Goal: Obtain resource: Download file/media

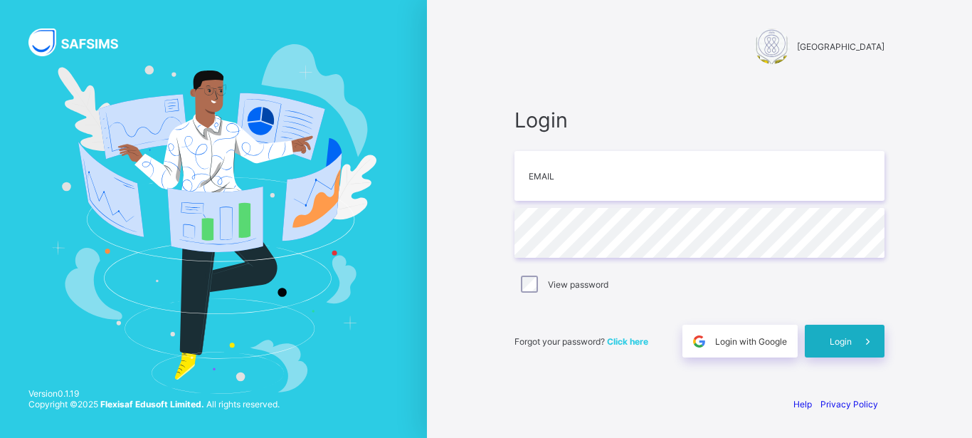
click at [817, 339] on div "Login" at bounding box center [845, 340] width 80 height 33
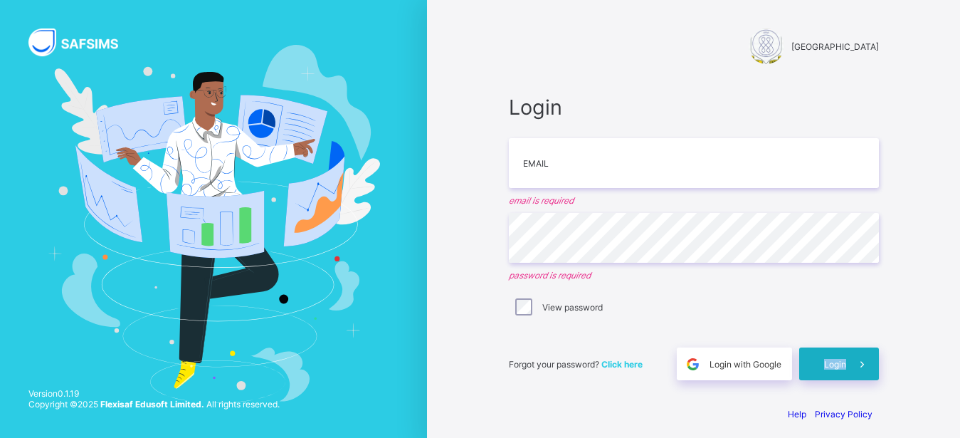
click at [817, 339] on div "Forgot your password? Click here Login with Google Login" at bounding box center [694, 356] width 370 height 47
click at [553, 167] on input "email" at bounding box center [694, 163] width 370 height 50
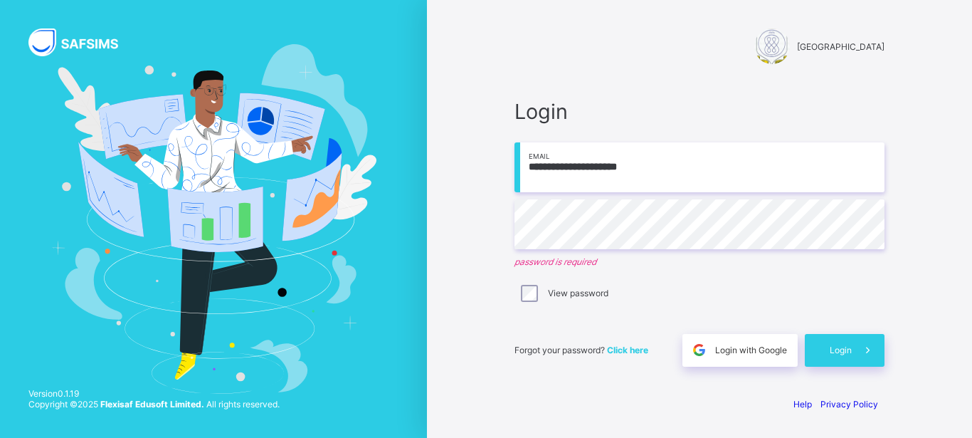
type input "**********"
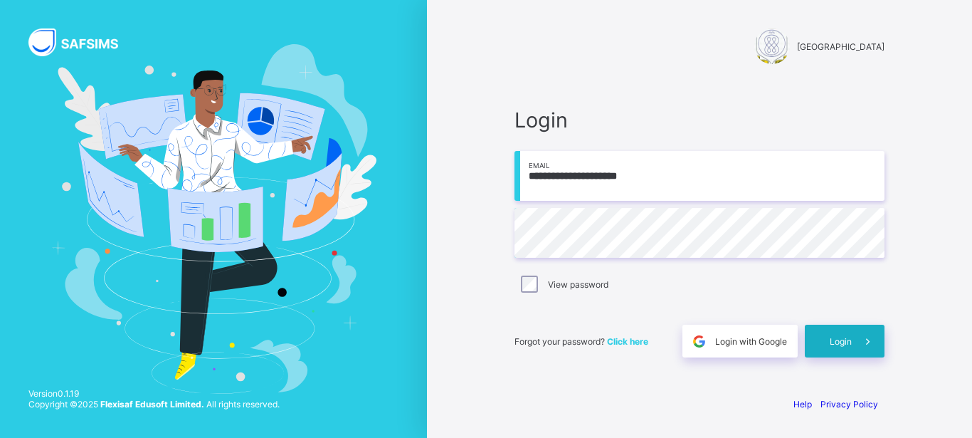
click at [828, 337] on div "Login" at bounding box center [845, 340] width 80 height 33
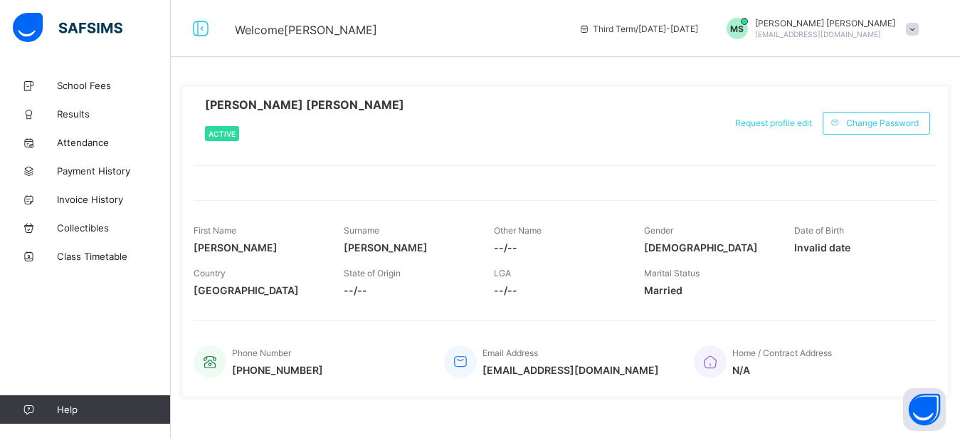
scroll to position [16, 0]
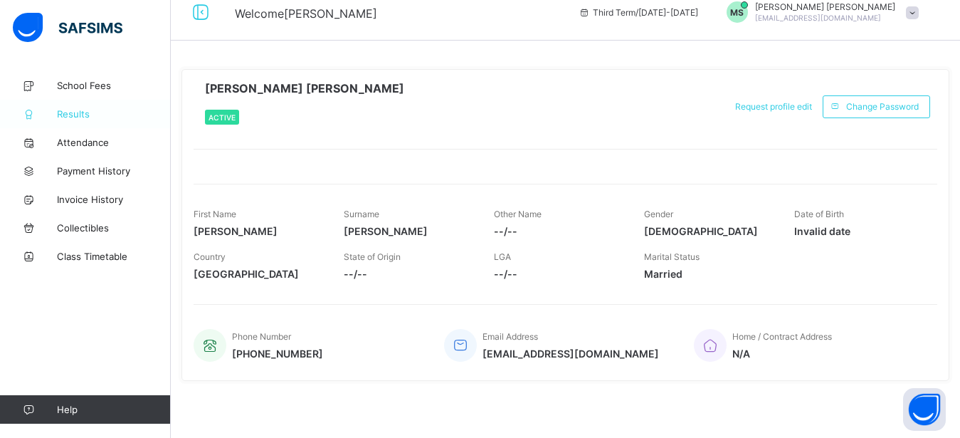
click at [80, 120] on link "Results" at bounding box center [85, 114] width 171 height 28
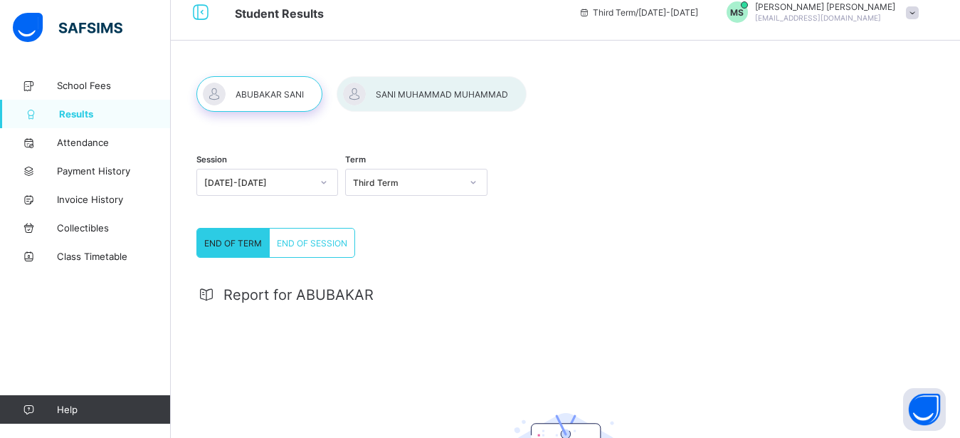
click at [287, 299] on span "Report for ABUBAKAR" at bounding box center [298, 294] width 150 height 17
click at [236, 235] on div "END OF TERM" at bounding box center [233, 242] width 73 height 28
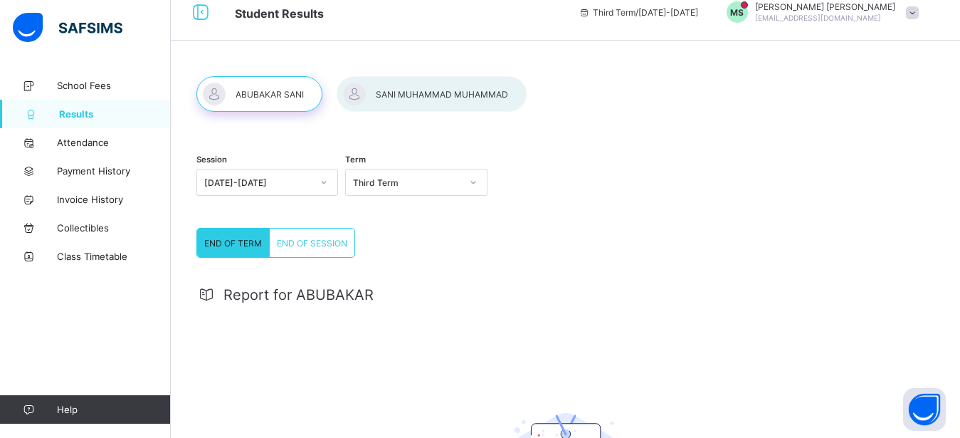
click at [307, 244] on span "END OF SESSION" at bounding box center [312, 243] width 70 height 11
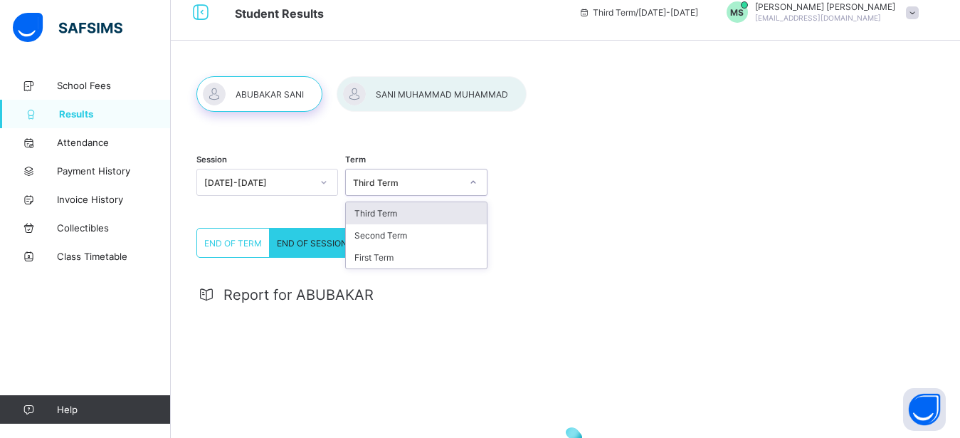
click at [372, 184] on div "Third Term" at bounding box center [406, 182] width 107 height 11
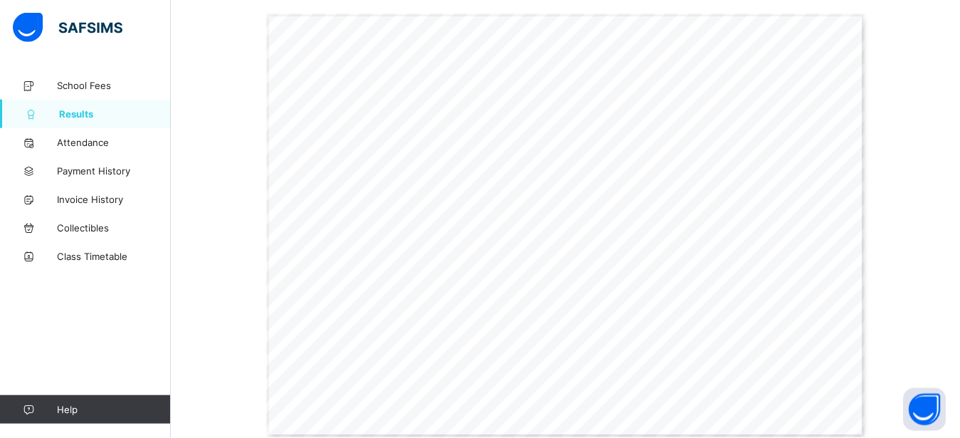
scroll to position [415, 0]
click at [100, 117] on span "Results" at bounding box center [115, 113] width 112 height 11
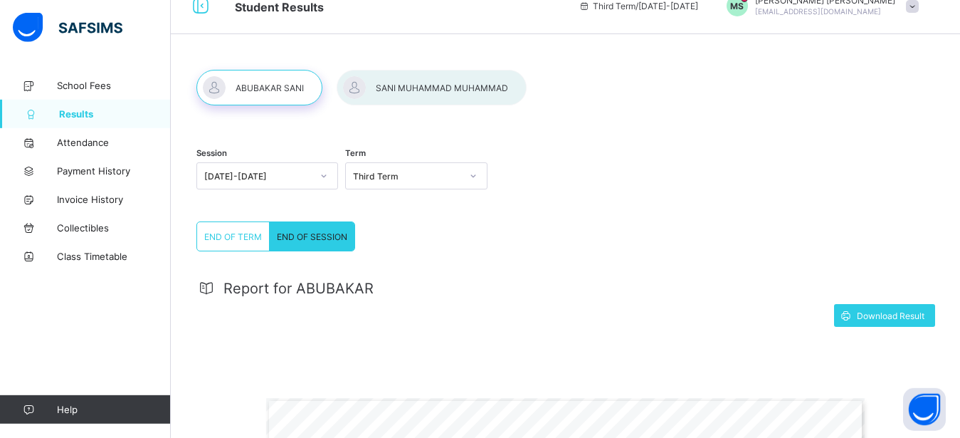
scroll to position [16, 0]
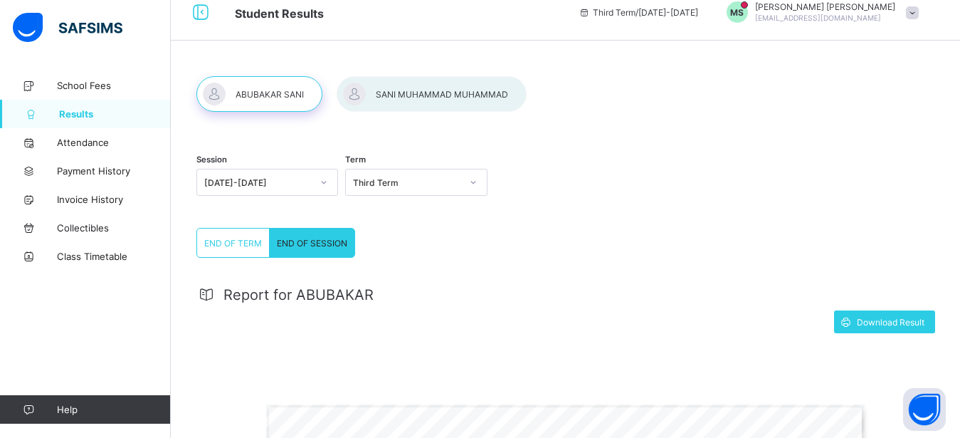
click at [455, 94] on div at bounding box center [432, 94] width 190 height 36
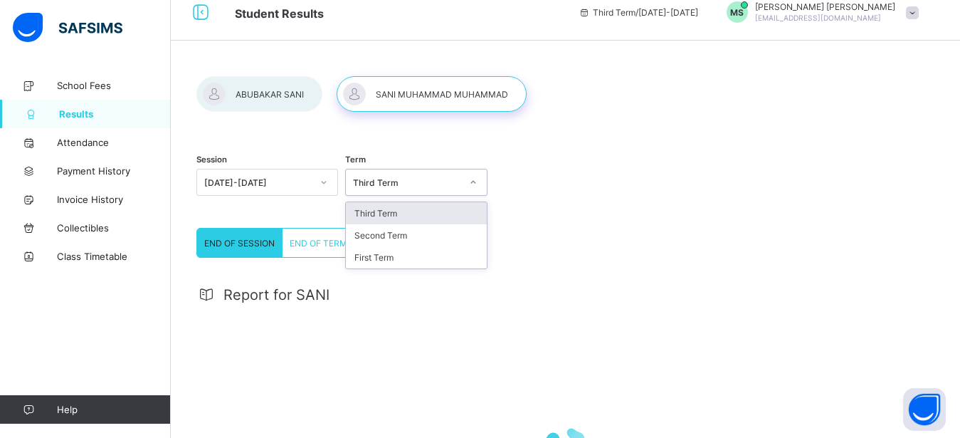
click at [408, 177] on div "Third Term" at bounding box center [406, 182] width 107 height 11
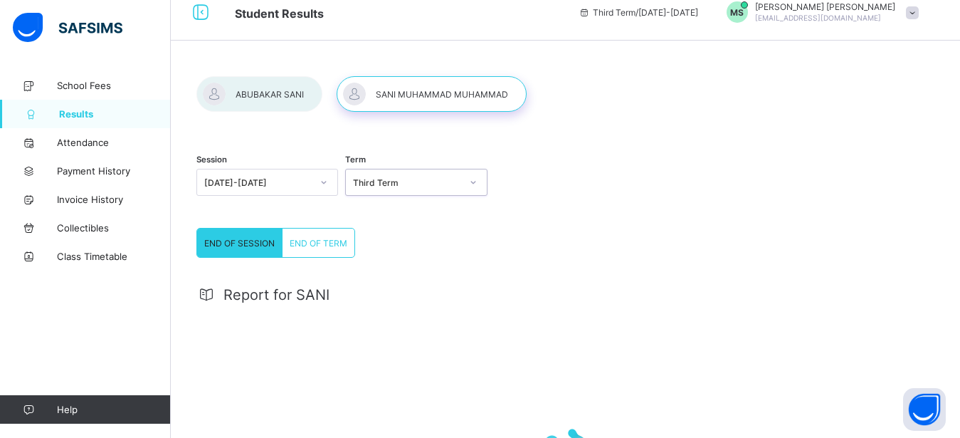
click at [408, 177] on div "Third Term" at bounding box center [406, 182] width 107 height 11
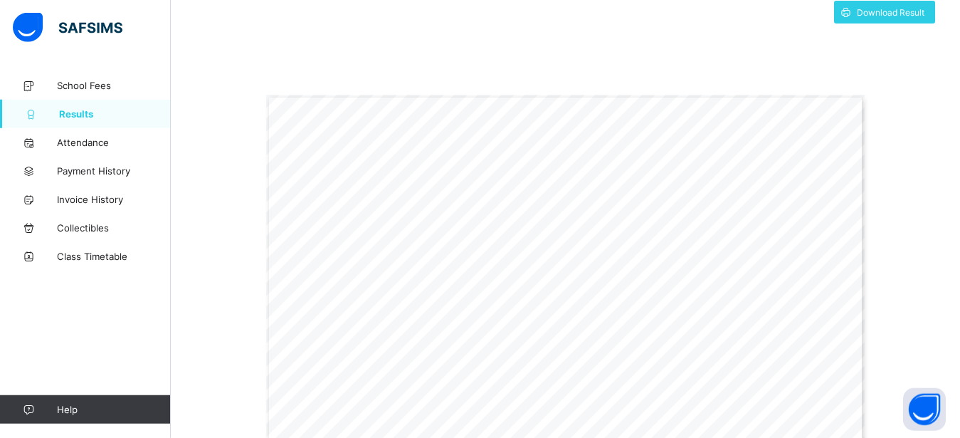
scroll to position [324, 0]
click at [899, 13] on span "Download Result" at bounding box center [891, 14] width 68 height 11
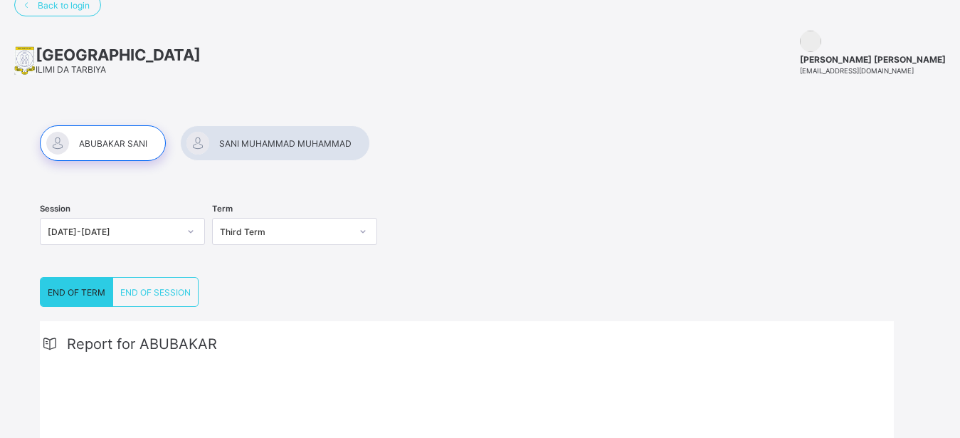
scroll to position [12, 0]
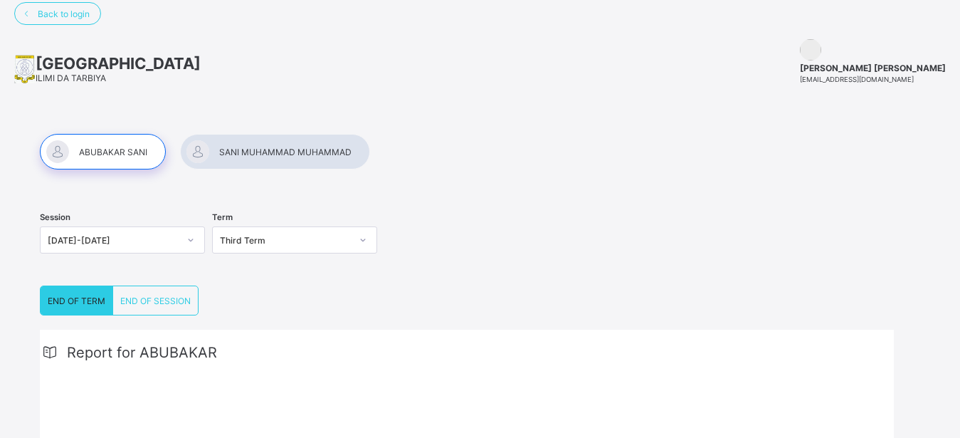
click at [135, 148] on div at bounding box center [103, 152] width 126 height 36
click at [136, 142] on div at bounding box center [103, 152] width 126 height 36
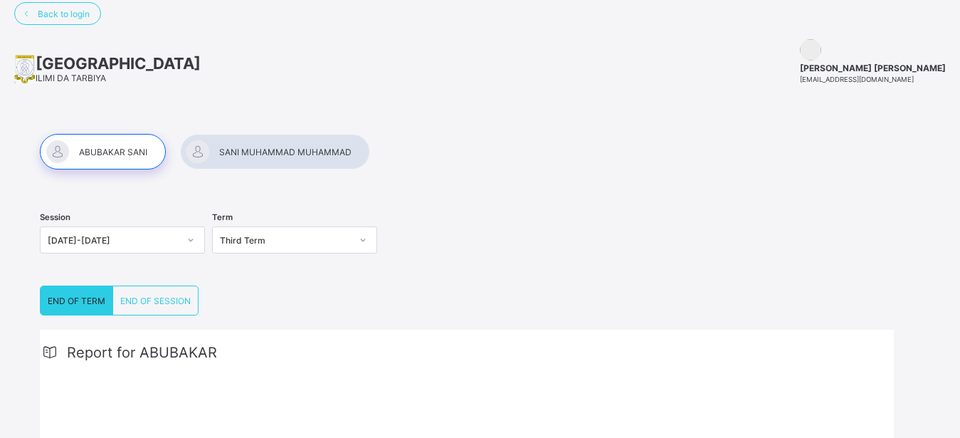
click at [263, 240] on div "Third Term" at bounding box center [285, 240] width 131 height 11
click at [115, 149] on div at bounding box center [103, 152] width 126 height 36
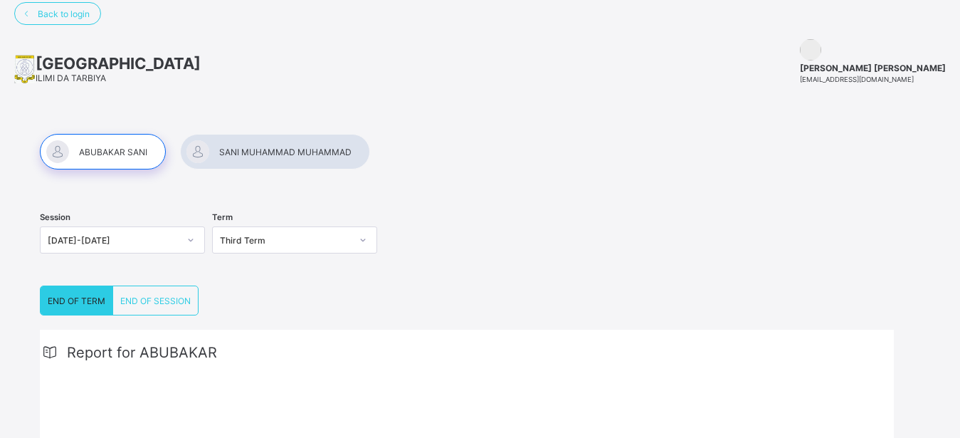
click at [115, 149] on div at bounding box center [103, 152] width 126 height 36
click at [88, 291] on div "END OF TERM" at bounding box center [77, 300] width 73 height 28
click at [243, 240] on div "Third Term" at bounding box center [285, 240] width 131 height 11
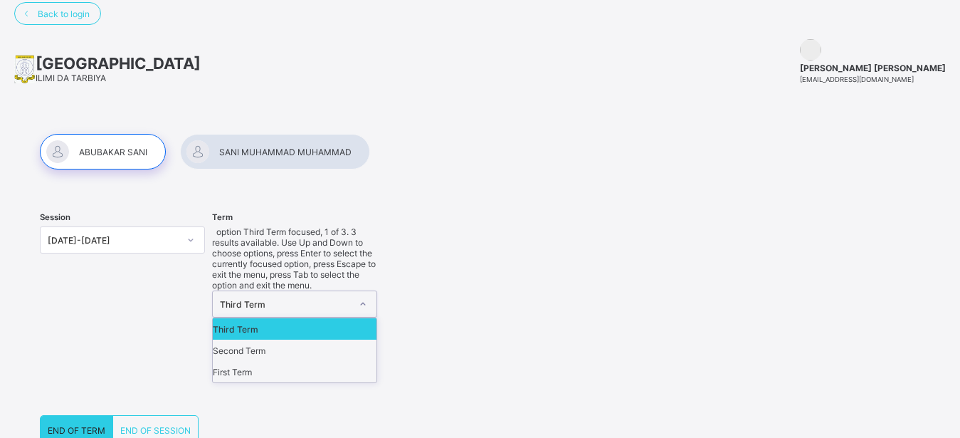
click at [243, 299] on div "Third Term" at bounding box center [285, 304] width 131 height 11
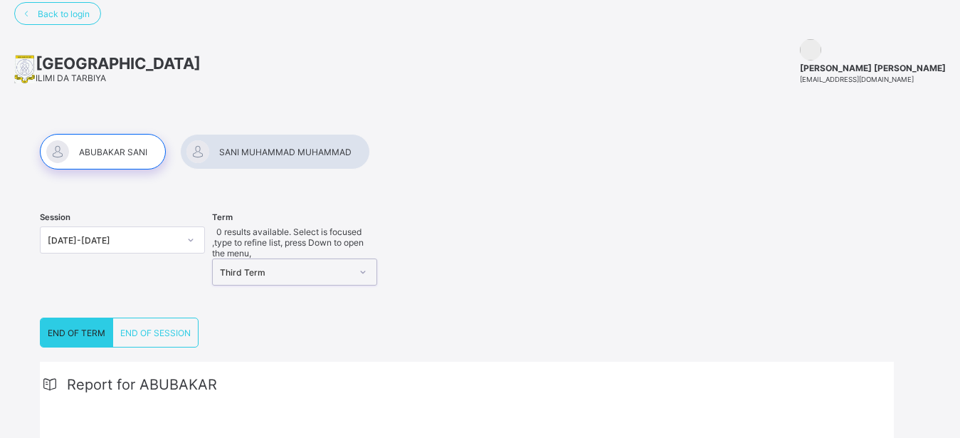
click at [243, 267] on div "Third Term" at bounding box center [285, 272] width 131 height 11
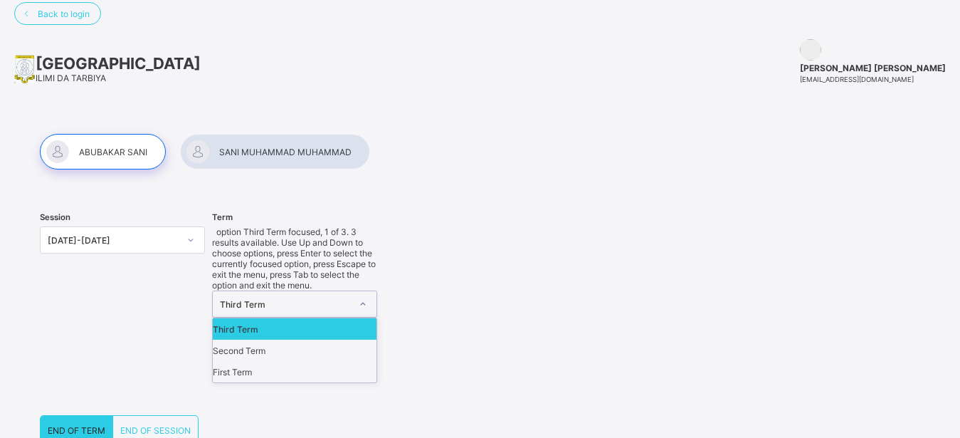
click at [251, 318] on div "Third Term" at bounding box center [295, 328] width 164 height 21
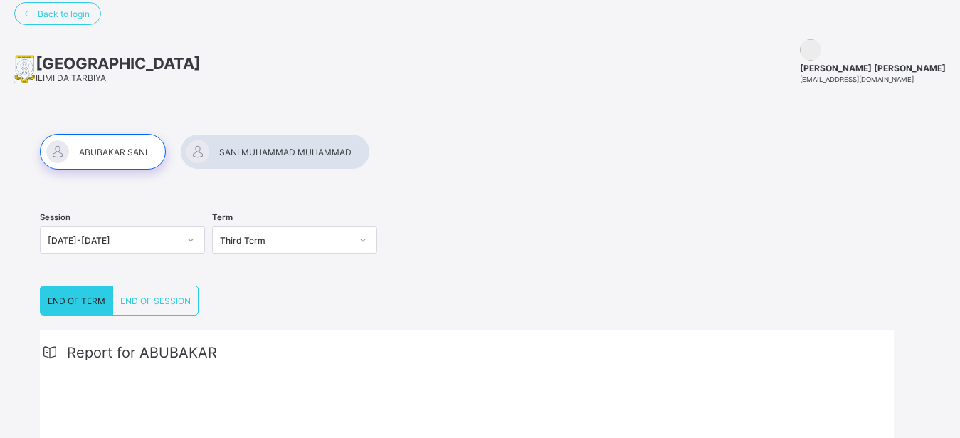
click at [134, 157] on div at bounding box center [103, 152] width 126 height 36
click at [69, 152] on div at bounding box center [103, 152] width 126 height 36
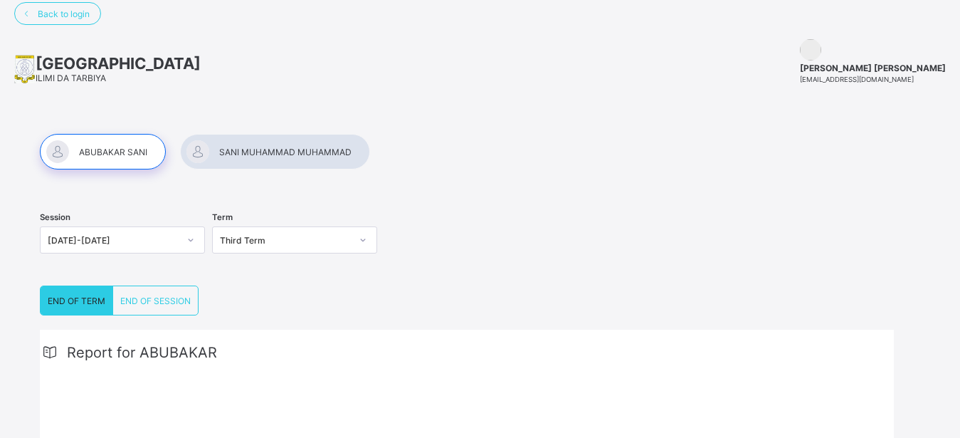
click at [69, 152] on div at bounding box center [103, 152] width 126 height 36
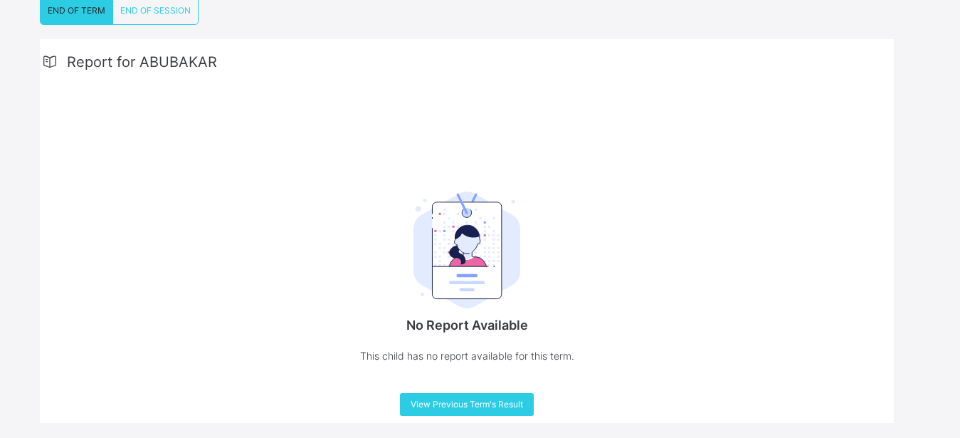
scroll to position [323, 0]
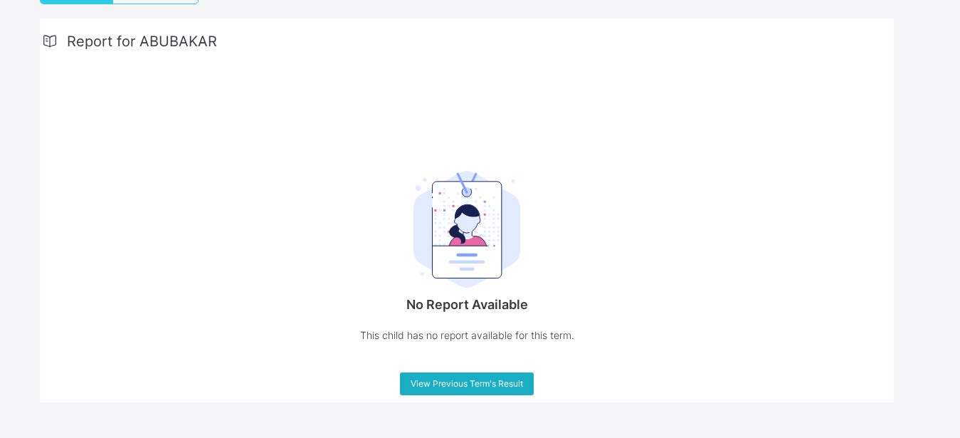
click at [481, 376] on div "View Previous Term's Result" at bounding box center [467, 383] width 134 height 23
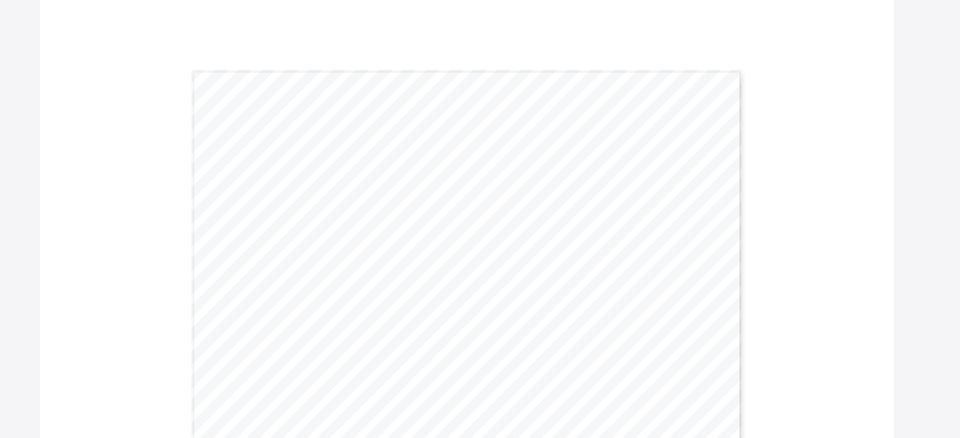
scroll to position [404, 0]
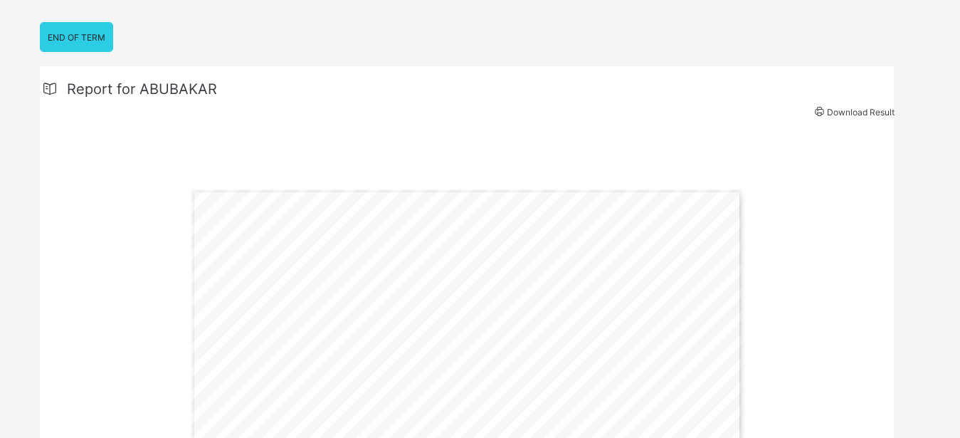
click at [84, 49] on div "END OF TERM" at bounding box center [77, 37] width 72 height 28
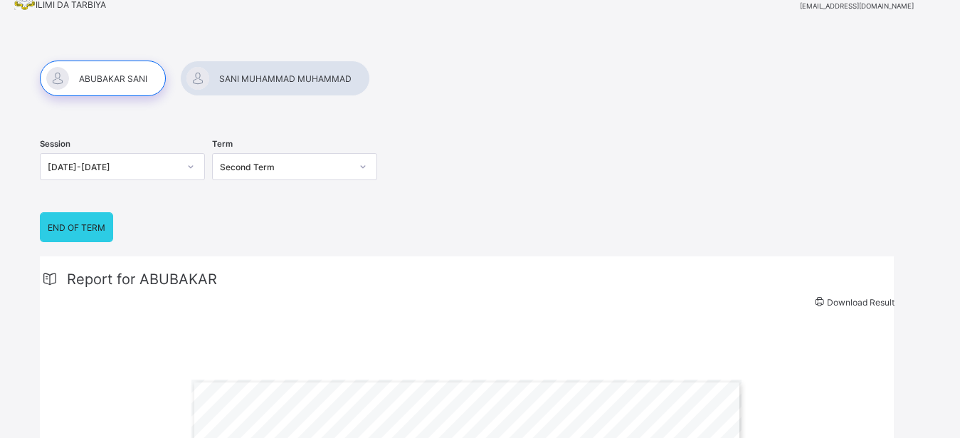
scroll to position [58, 0]
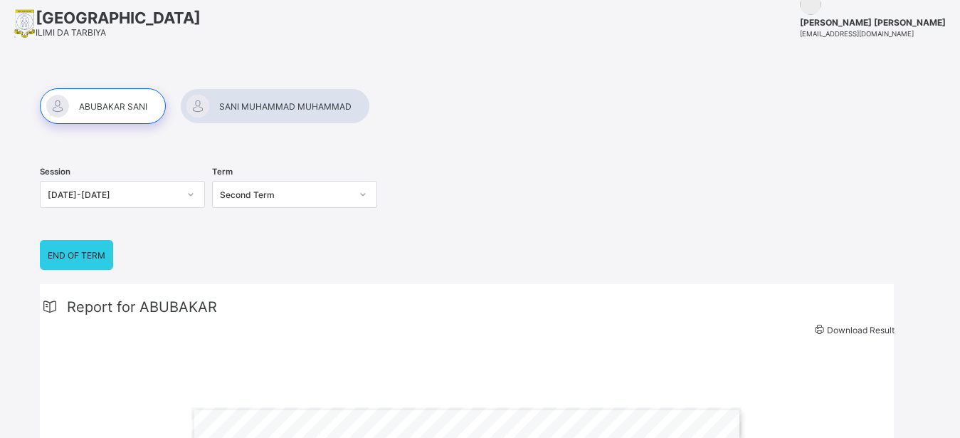
click at [75, 101] on div at bounding box center [103, 106] width 126 height 36
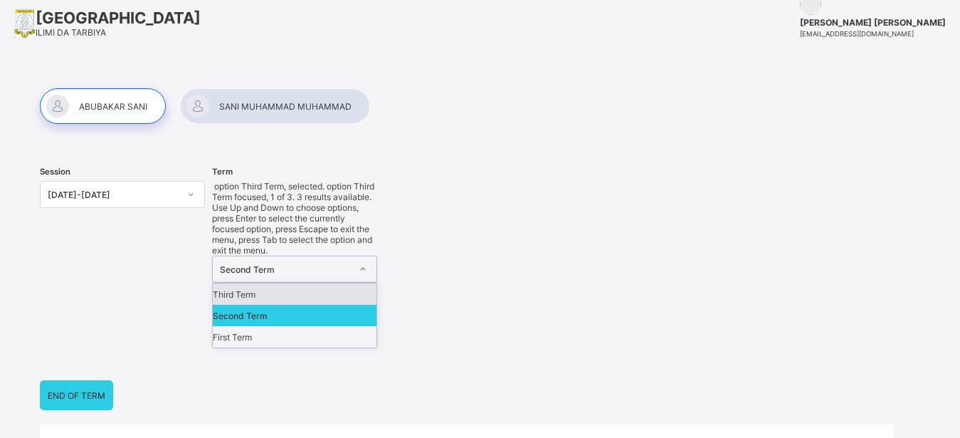
click at [236, 264] on div "Second Term" at bounding box center [285, 269] width 131 height 11
click at [243, 283] on div "Third Term" at bounding box center [295, 293] width 164 height 21
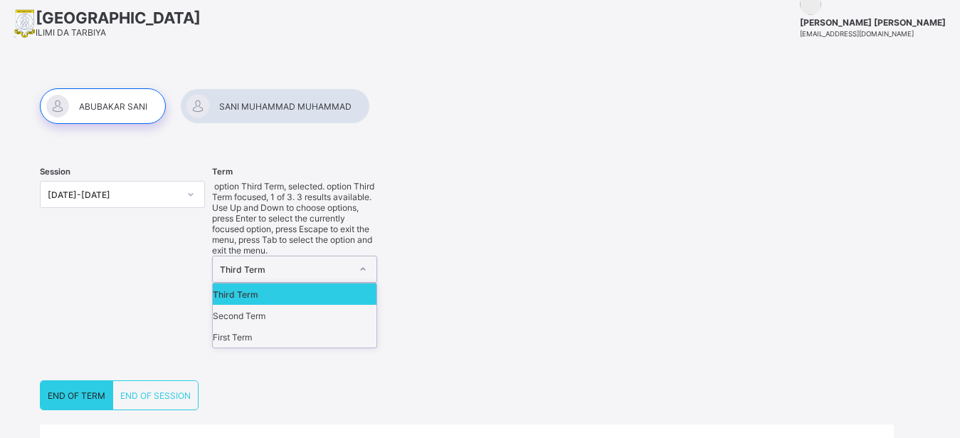
click at [297, 283] on div "Third Term" at bounding box center [295, 293] width 164 height 21
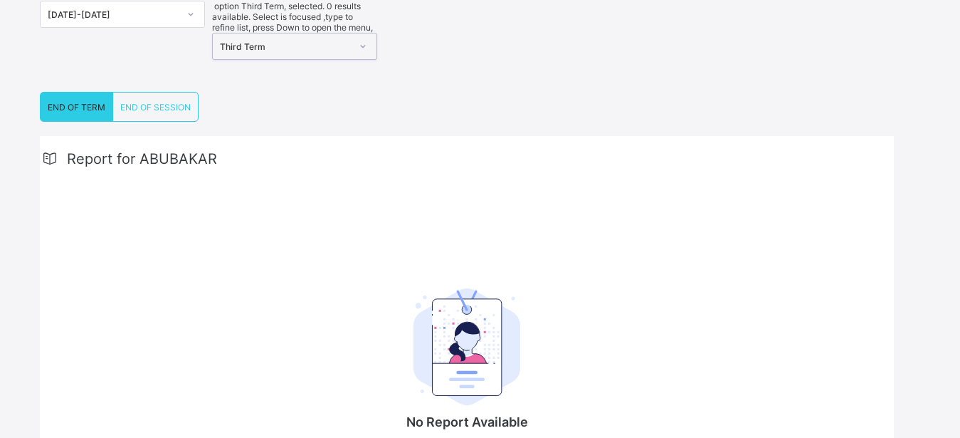
scroll to position [239, 0]
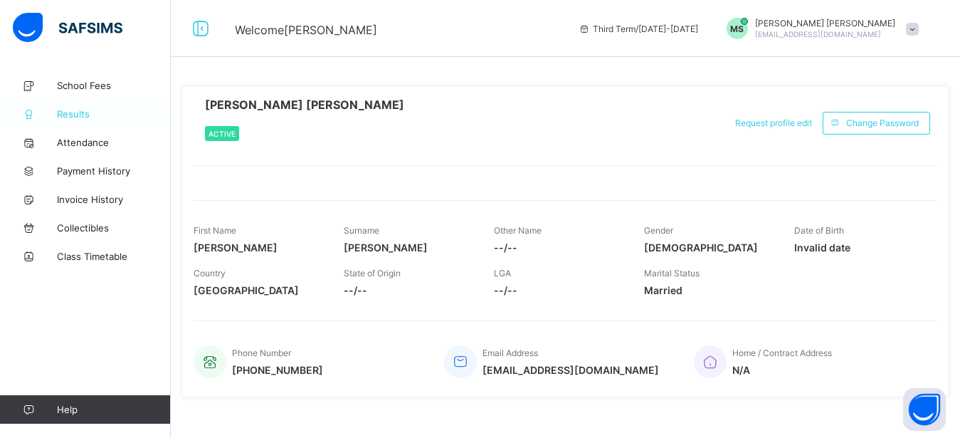
click at [63, 105] on link "Results" at bounding box center [85, 114] width 171 height 28
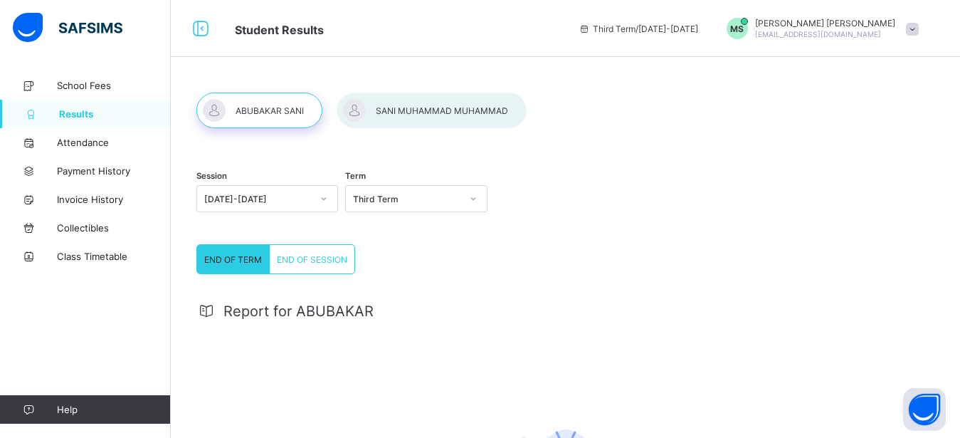
click at [250, 96] on div at bounding box center [259, 110] width 126 height 36
click at [251, 108] on div at bounding box center [259, 110] width 126 height 36
click at [232, 115] on div at bounding box center [259, 110] width 126 height 36
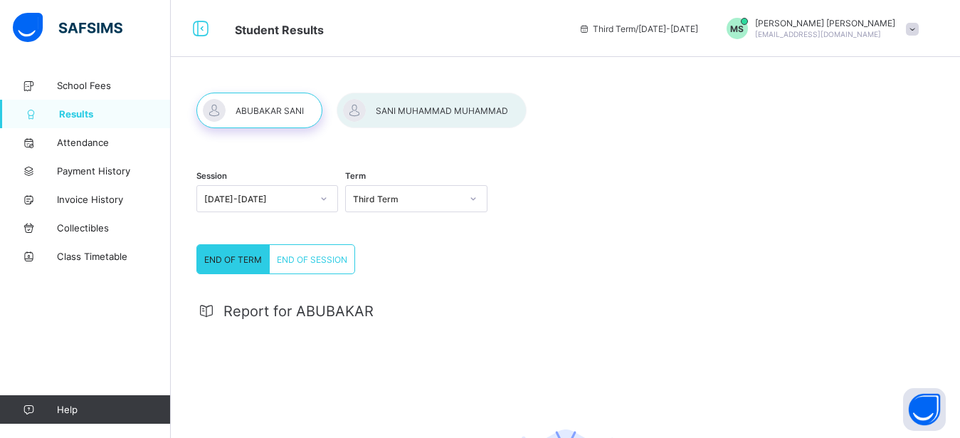
click at [232, 115] on div at bounding box center [259, 110] width 126 height 36
click at [430, 105] on div at bounding box center [432, 110] width 190 height 36
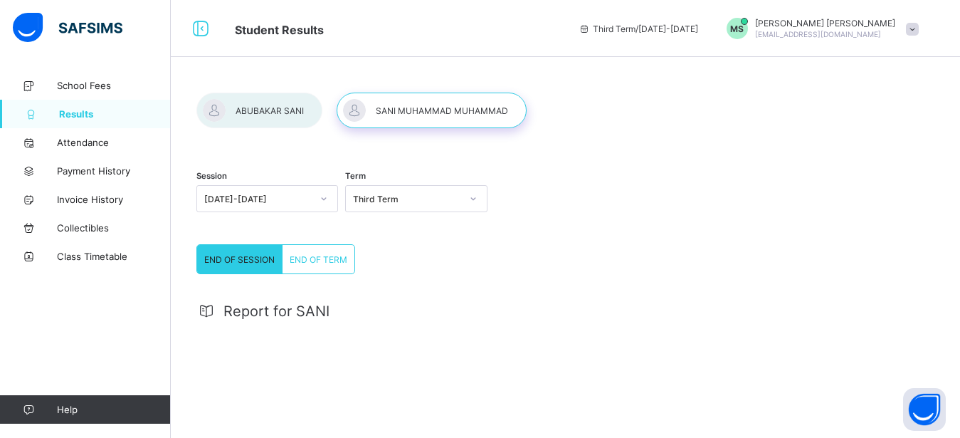
click at [255, 104] on div at bounding box center [259, 110] width 126 height 36
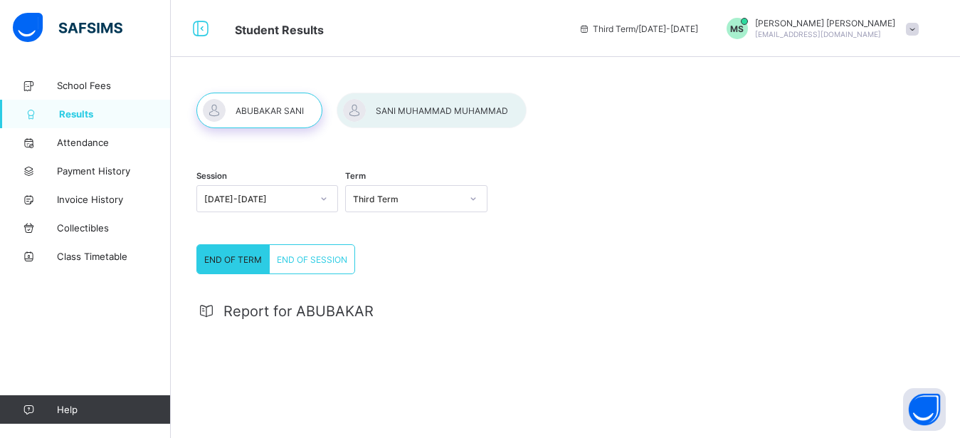
click at [319, 252] on div "END OF SESSION" at bounding box center [312, 259] width 85 height 28
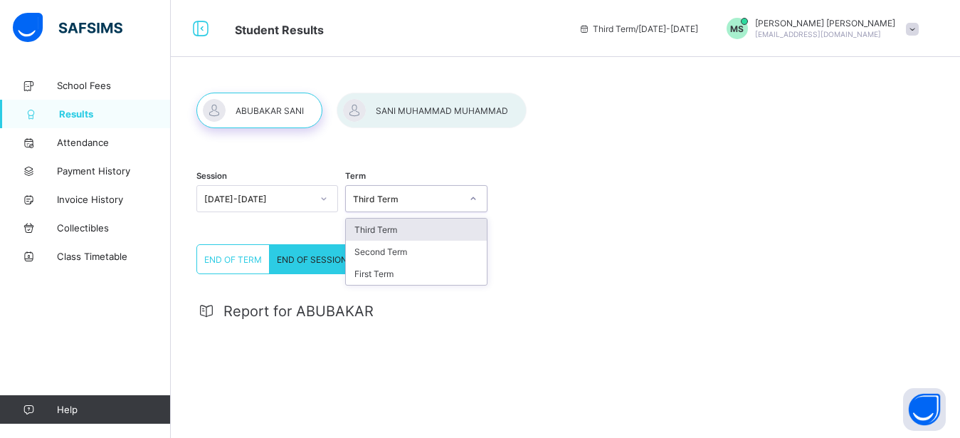
click at [382, 196] on div "Third Term" at bounding box center [406, 199] width 107 height 11
click at [381, 229] on div "Third Term" at bounding box center [416, 229] width 140 height 22
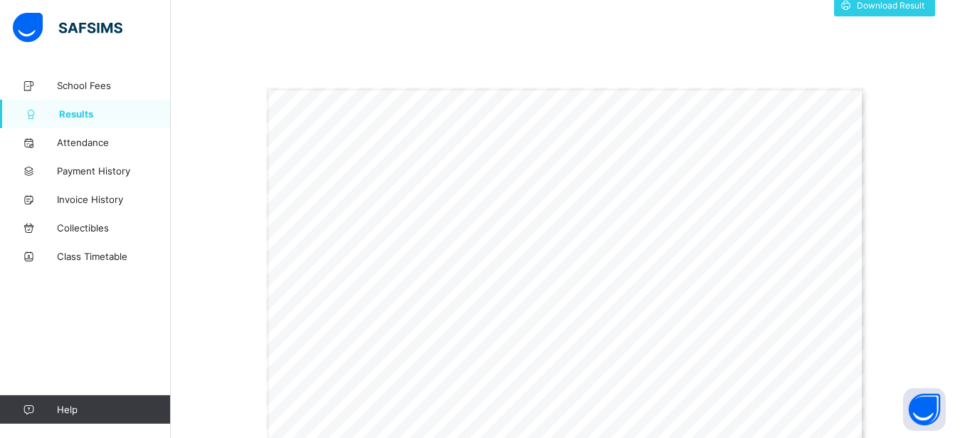
scroll to position [309, 0]
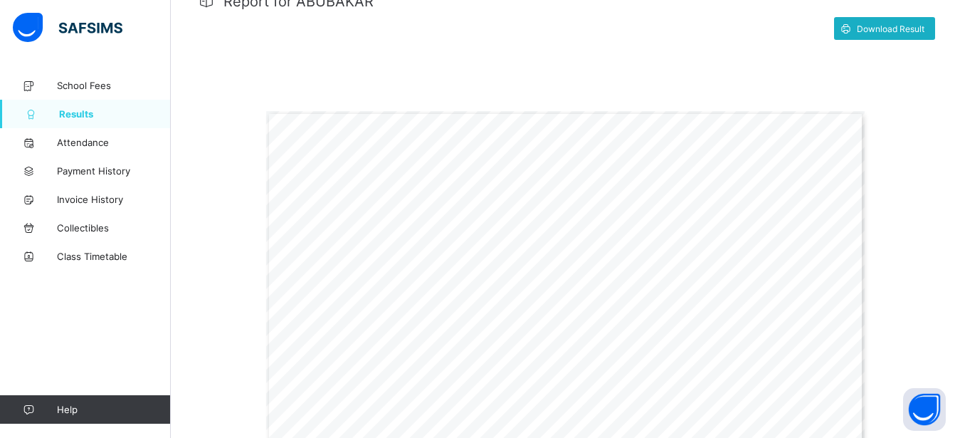
click at [877, 23] on span "Download Result" at bounding box center [891, 28] width 68 height 11
click at [884, 26] on span "Download Result" at bounding box center [891, 28] width 68 height 11
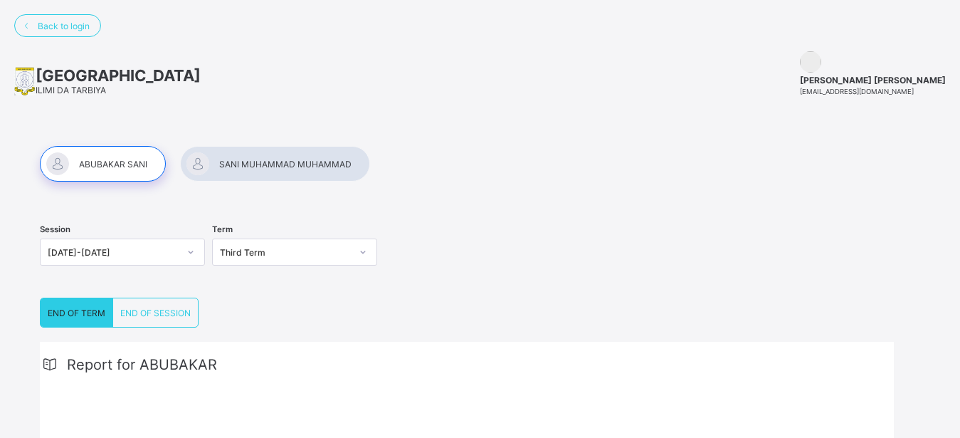
click at [136, 174] on div at bounding box center [103, 164] width 126 height 36
click at [304, 251] on div "Third Term" at bounding box center [285, 252] width 131 height 11
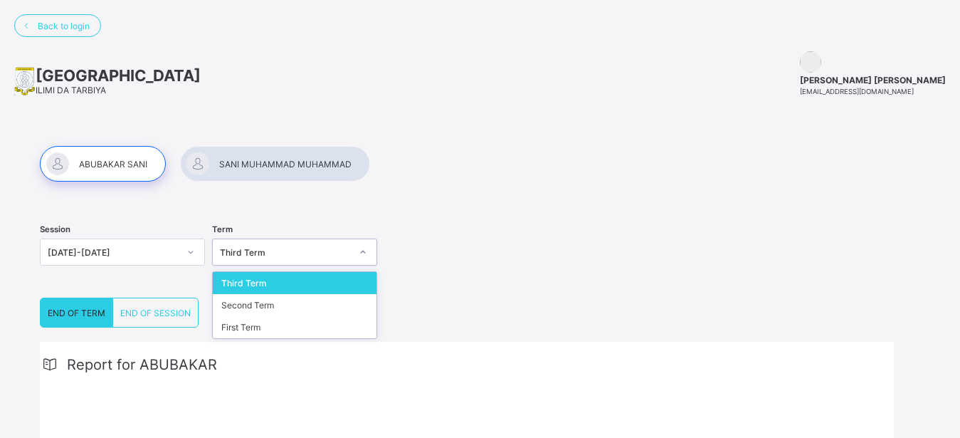
click at [120, 160] on div at bounding box center [103, 164] width 126 height 36
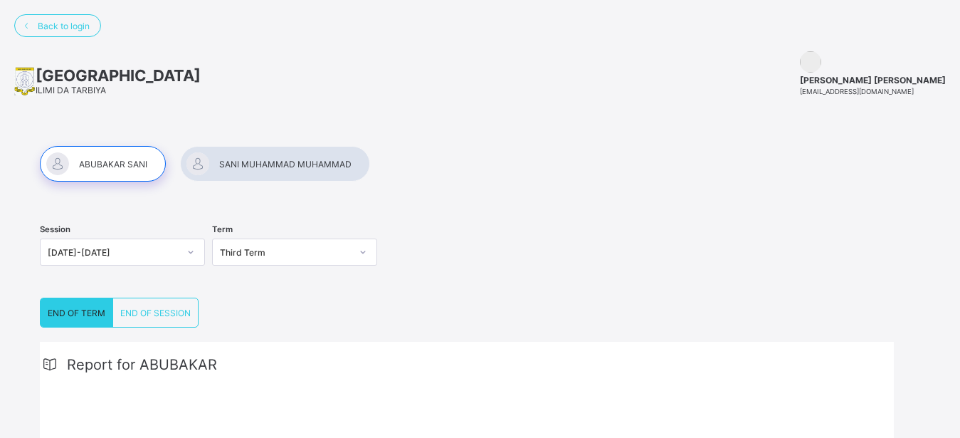
click at [124, 154] on div at bounding box center [103, 164] width 126 height 36
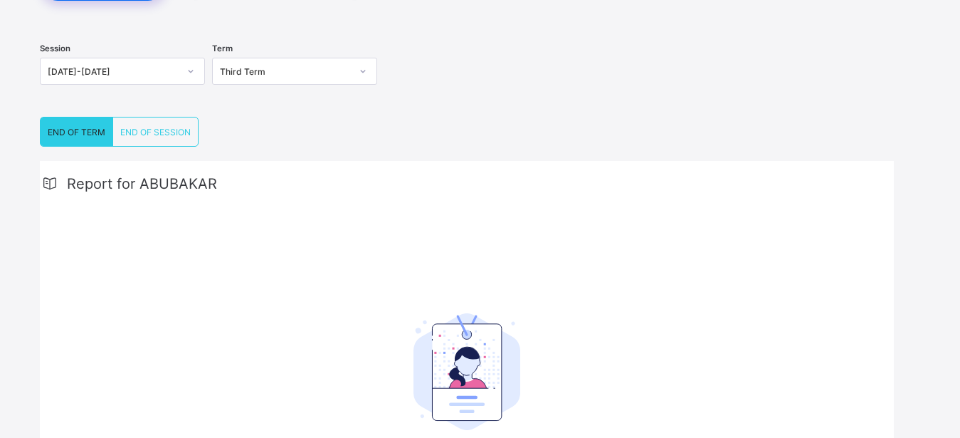
scroll to position [181, 0]
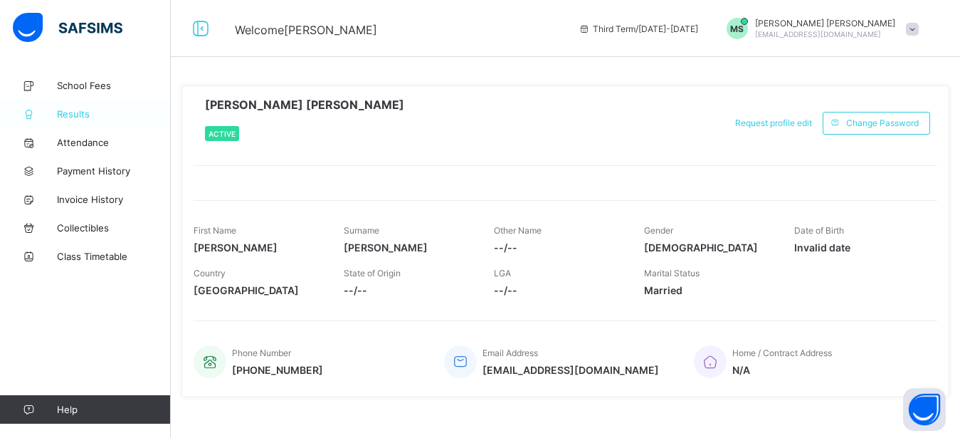
click at [78, 116] on span "Results" at bounding box center [114, 113] width 114 height 11
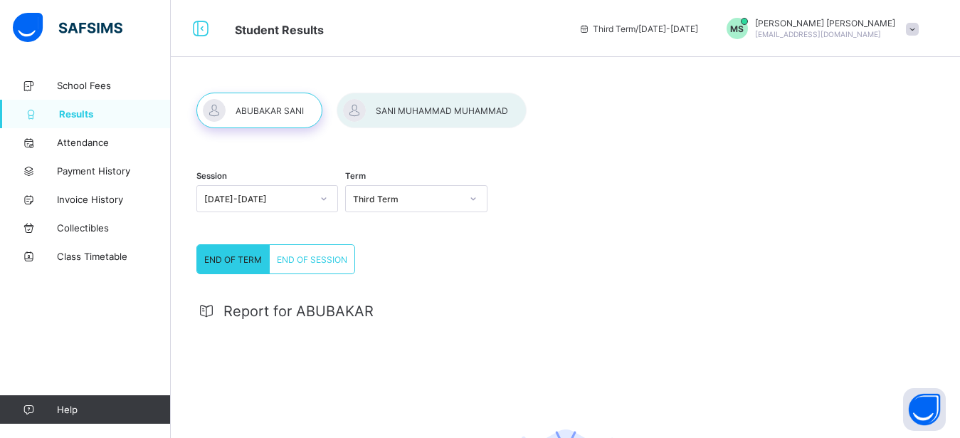
click at [285, 112] on div at bounding box center [259, 110] width 126 height 36
click at [414, 204] on div "Third Term" at bounding box center [402, 199] width 113 height 20
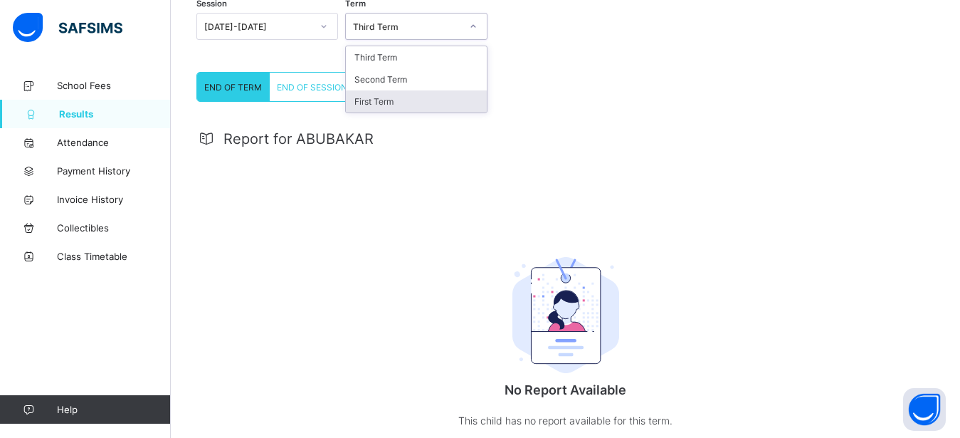
scroll to position [136, 0]
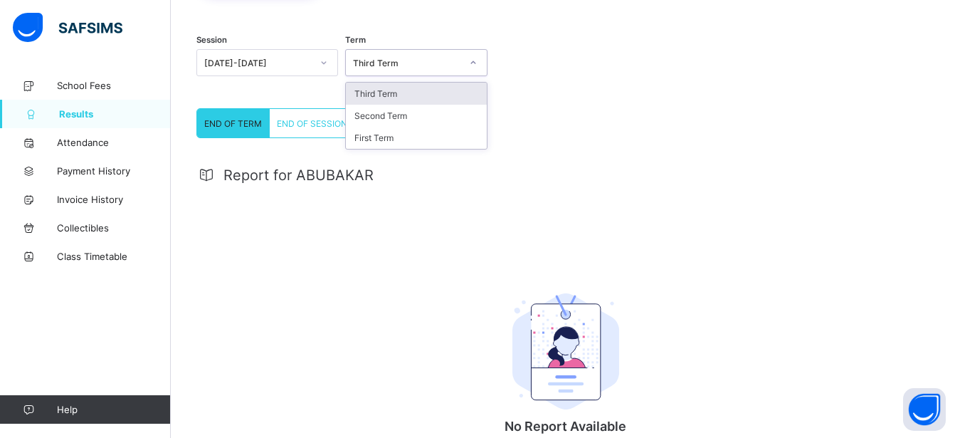
click at [366, 95] on div "Third Term" at bounding box center [416, 94] width 140 height 22
click at [100, 118] on span "Results" at bounding box center [115, 113] width 112 height 11
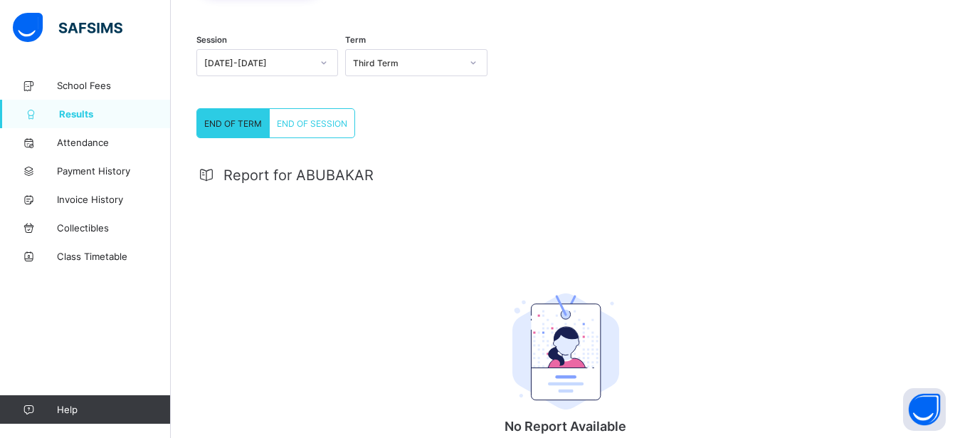
click at [88, 106] on link "Results" at bounding box center [85, 114] width 171 height 28
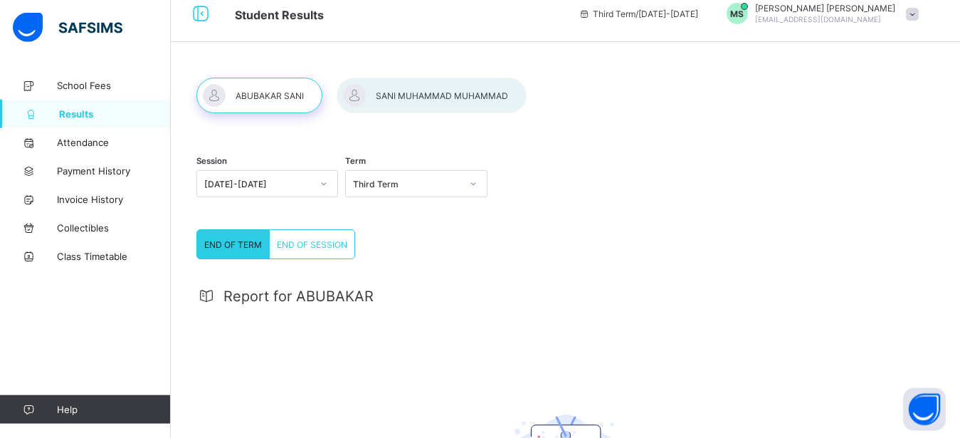
scroll to position [0, 0]
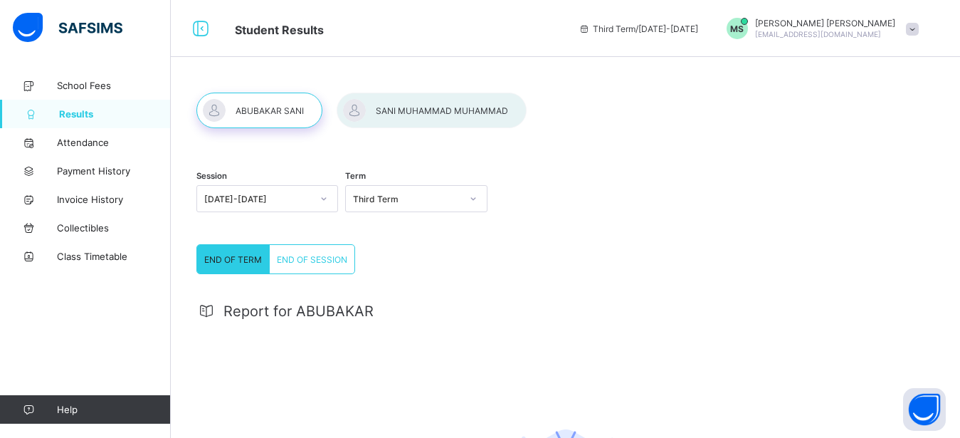
click at [705, 35] on div "Third Term / [DATE]-[DATE]" at bounding box center [638, 28] width 134 height 57
click at [231, 250] on div "END OF TERM" at bounding box center [233, 259] width 73 height 28
click at [302, 256] on span "END OF SESSION" at bounding box center [312, 259] width 70 height 11
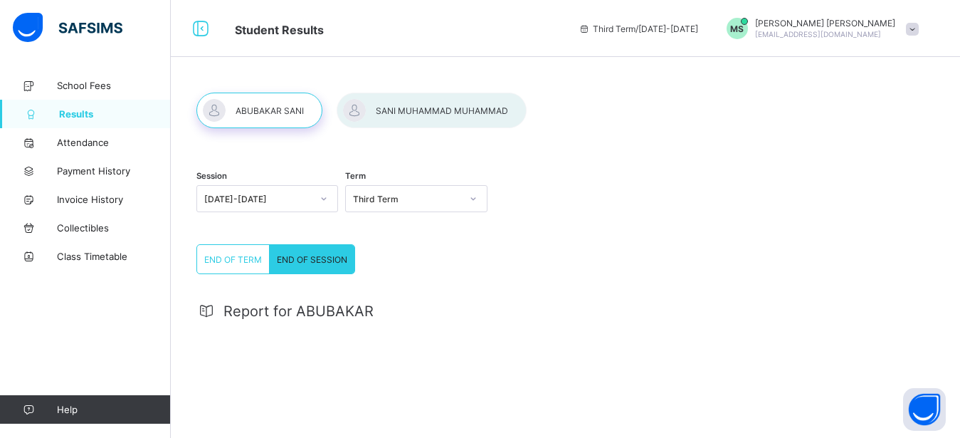
click at [258, 115] on div at bounding box center [259, 110] width 126 height 36
click at [261, 106] on div at bounding box center [259, 110] width 126 height 36
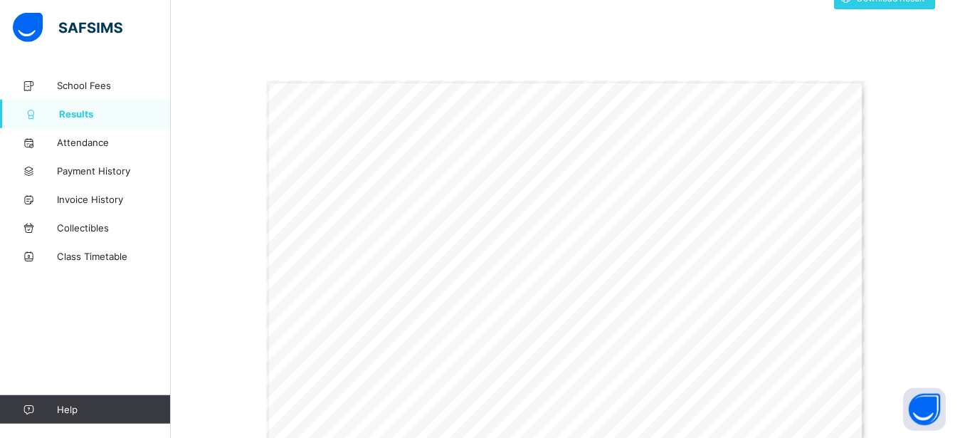
scroll to position [337, 0]
click at [916, 1] on span "Download Result" at bounding box center [891, 1] width 68 height 11
